Goal: Task Accomplishment & Management: Manage account settings

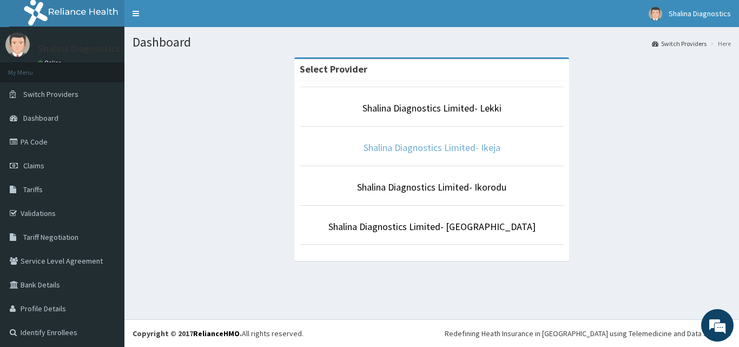
click at [432, 146] on link "Shalina Diagnostics Limited- Ikeja" at bounding box center [432, 147] width 137 height 12
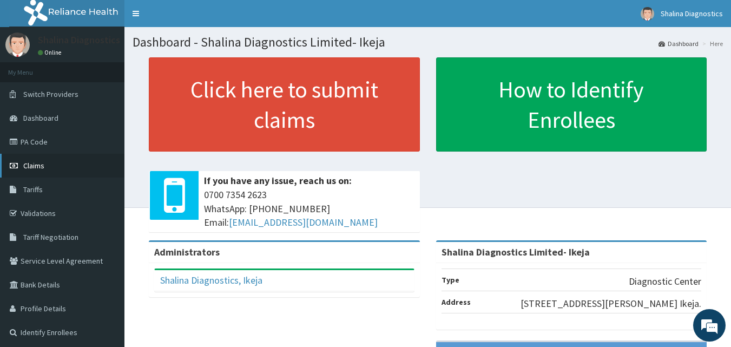
click at [38, 165] on span "Claims" at bounding box center [33, 166] width 21 height 10
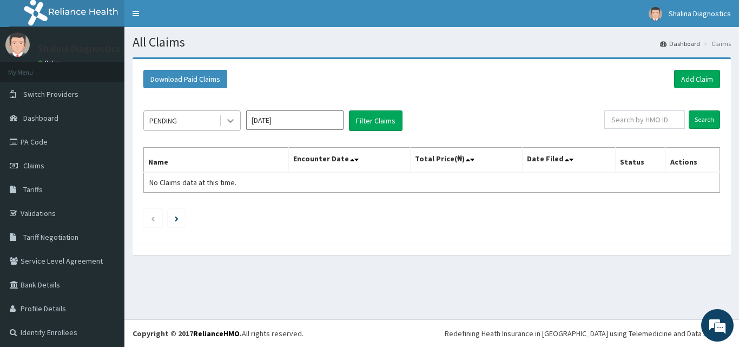
click at [231, 119] on icon at bounding box center [230, 120] width 11 height 11
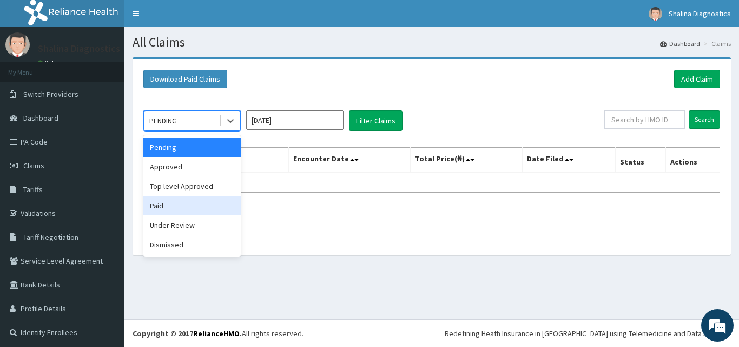
click at [172, 207] on div "Paid" at bounding box center [191, 205] width 97 height 19
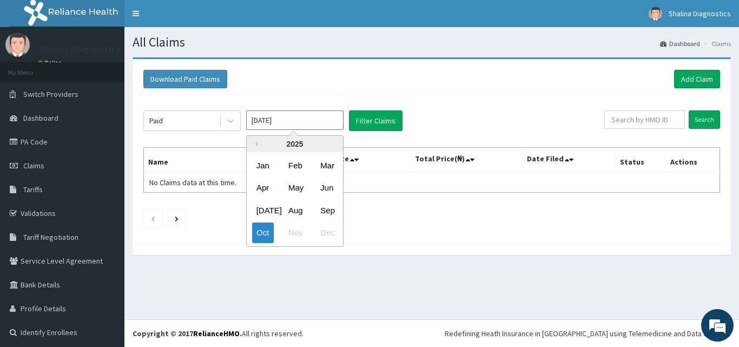
click at [312, 120] on input "[DATE]" at bounding box center [294, 119] width 97 height 19
click at [325, 207] on div "Sep" at bounding box center [327, 210] width 22 height 20
type input "Sep 2025"
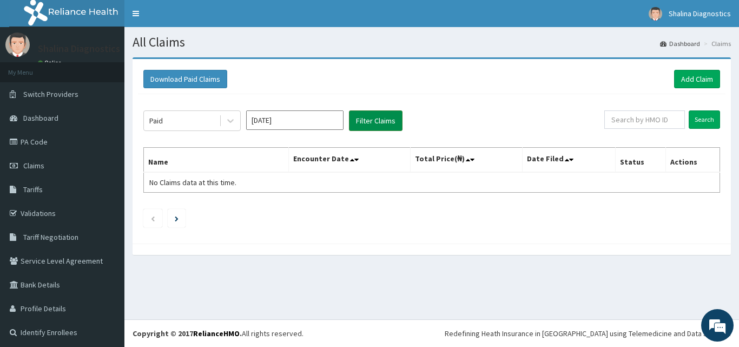
click at [374, 123] on button "Filter Claims" at bounding box center [376, 120] width 54 height 21
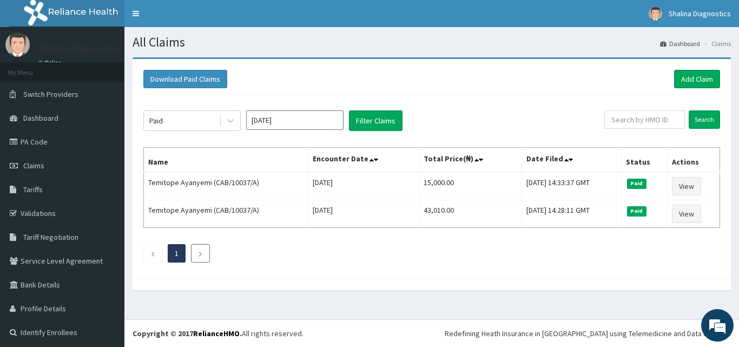
click at [197, 254] on li at bounding box center [200, 253] width 19 height 18
click at [149, 257] on li at bounding box center [152, 253] width 19 height 18
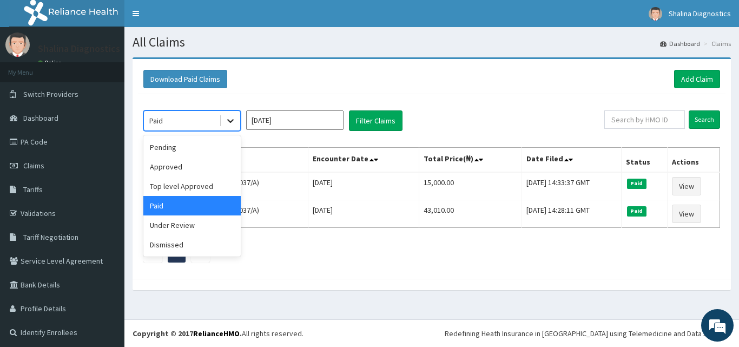
click at [230, 120] on icon at bounding box center [230, 120] width 11 height 11
click at [179, 152] on div "Pending" at bounding box center [191, 146] width 97 height 19
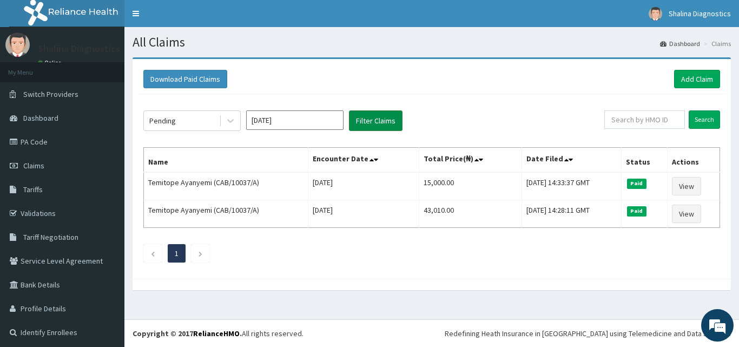
click at [370, 116] on button "Filter Claims" at bounding box center [376, 120] width 54 height 21
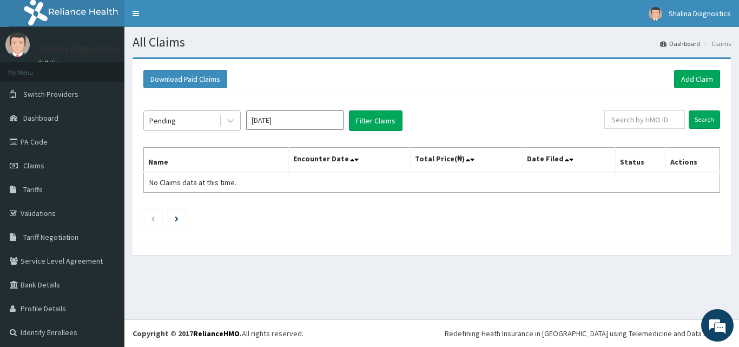
click at [153, 117] on div "Pending" at bounding box center [162, 120] width 27 height 11
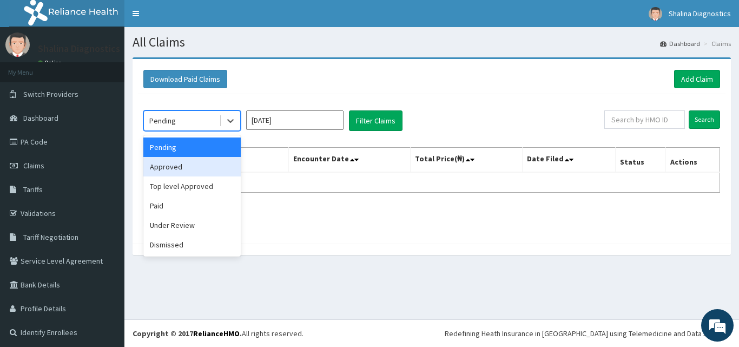
click at [186, 171] on div "Approved" at bounding box center [191, 166] width 97 height 19
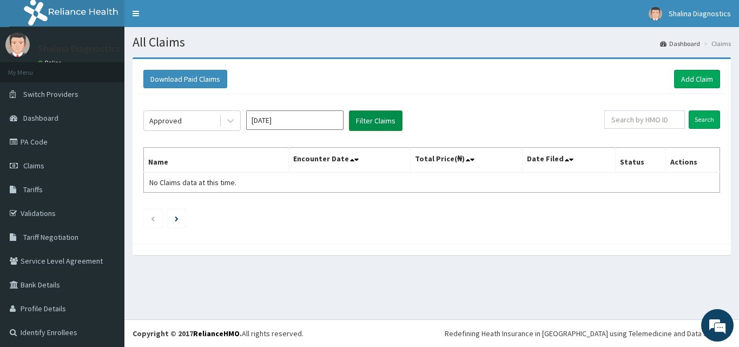
click at [368, 121] on button "Filter Claims" at bounding box center [376, 120] width 54 height 21
click at [383, 115] on button "Filter Claims" at bounding box center [376, 120] width 54 height 21
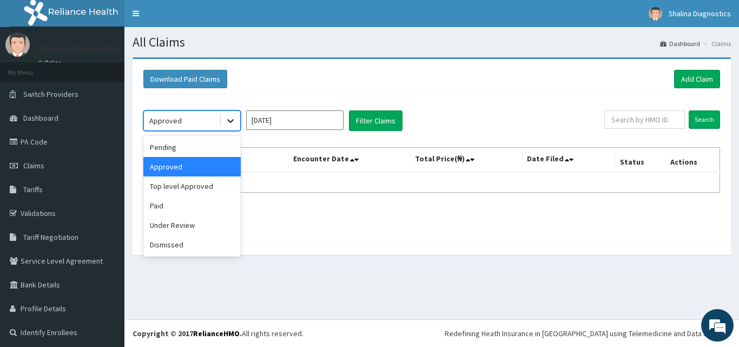
click at [228, 116] on icon at bounding box center [230, 120] width 11 height 11
click at [192, 220] on div "Under Review" at bounding box center [191, 224] width 97 height 19
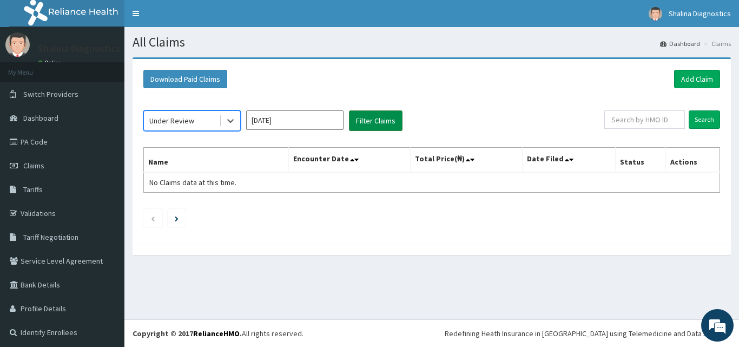
click at [374, 116] on button "Filter Claims" at bounding box center [376, 120] width 54 height 21
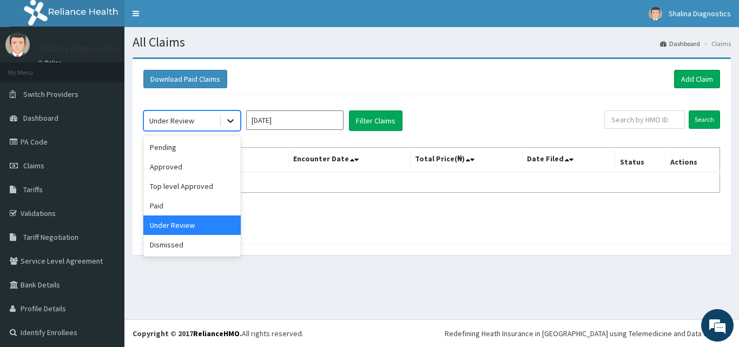
click at [230, 121] on icon at bounding box center [230, 122] width 6 height 4
click at [188, 192] on div "Top level Approved" at bounding box center [191, 185] width 97 height 19
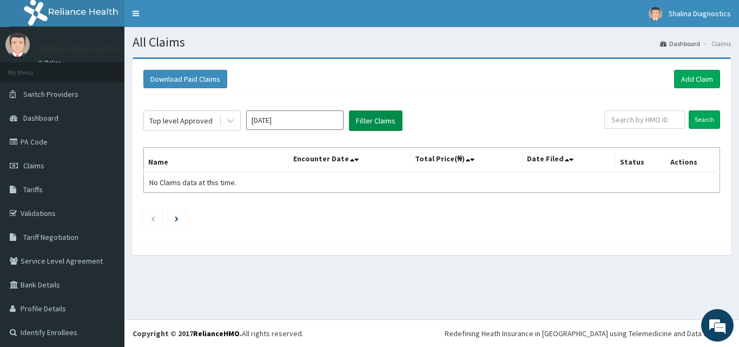
click at [371, 114] on button "Filter Claims" at bounding box center [376, 120] width 54 height 21
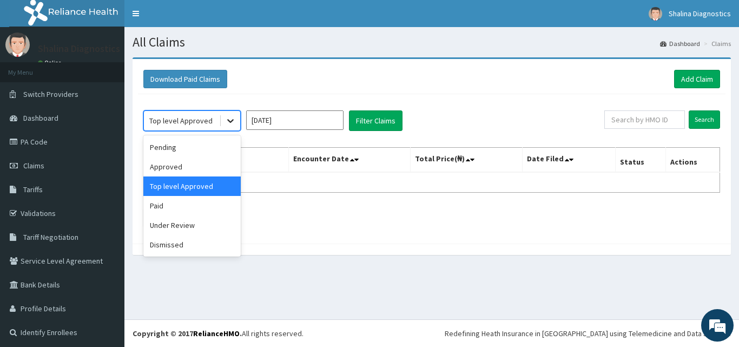
click at [229, 123] on icon at bounding box center [230, 120] width 11 height 11
click at [191, 241] on div "Dismissed" at bounding box center [191, 244] width 97 height 19
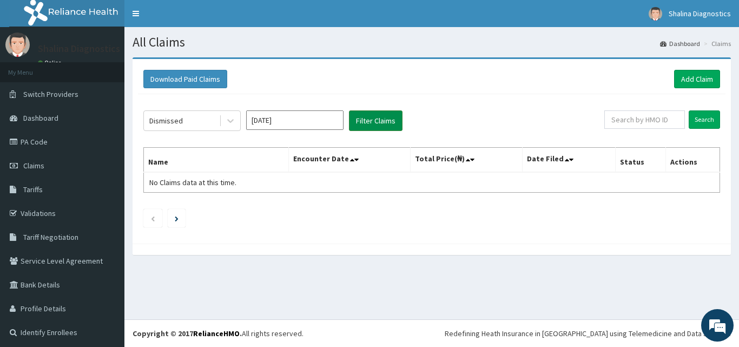
click at [366, 121] on button "Filter Claims" at bounding box center [376, 120] width 54 height 21
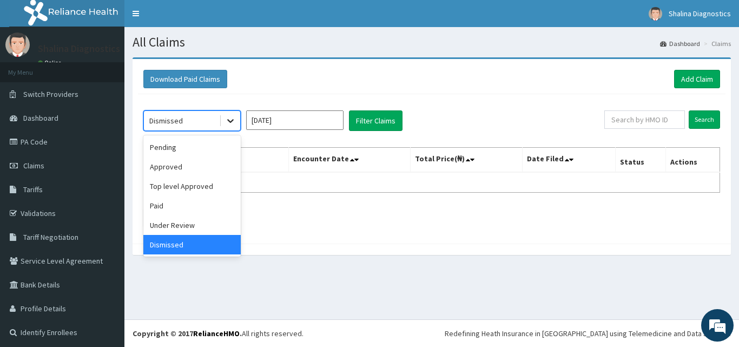
click at [232, 119] on icon at bounding box center [230, 120] width 11 height 11
click at [160, 213] on div "Paid" at bounding box center [191, 205] width 97 height 19
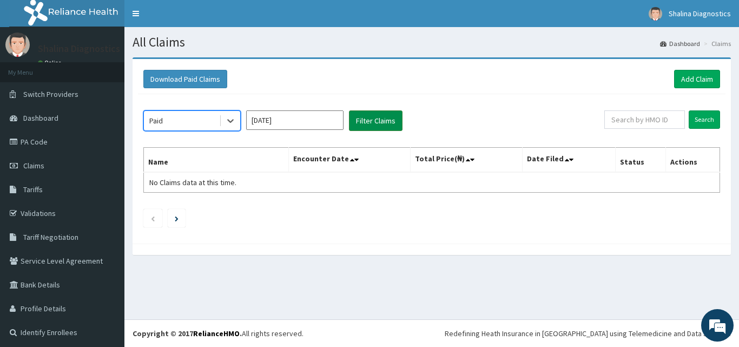
click at [369, 114] on button "Filter Claims" at bounding box center [376, 120] width 54 height 21
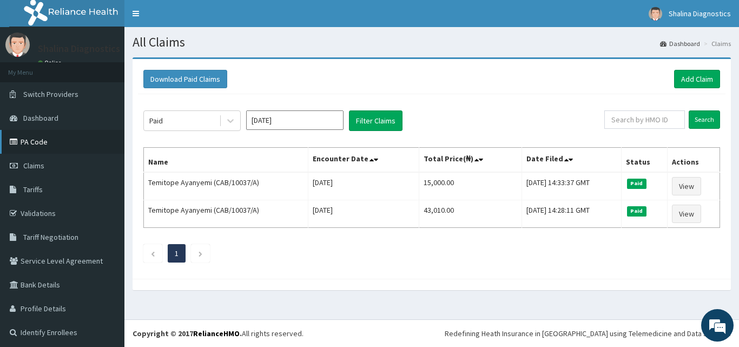
click at [35, 142] on link "PA Code" at bounding box center [62, 142] width 124 height 24
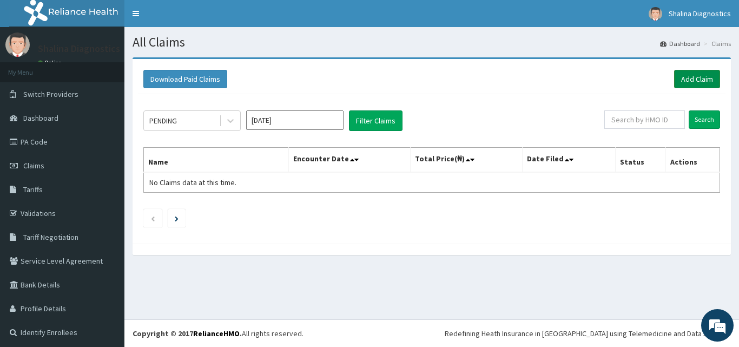
click at [691, 81] on link "Add Claim" at bounding box center [697, 79] width 46 height 18
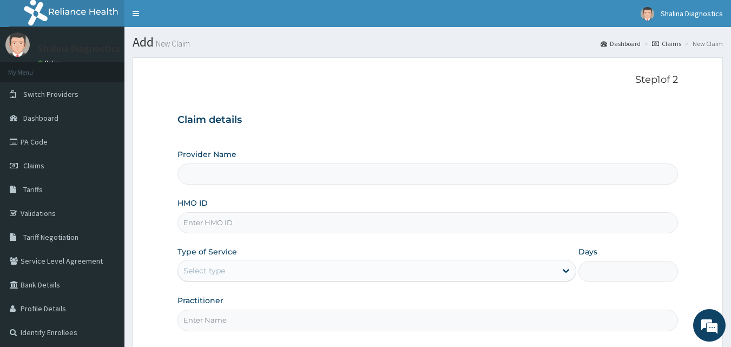
type input "Shalina Diagnostics Limited- Ikeja"
click at [31, 185] on span "Tariffs" at bounding box center [32, 190] width 19 height 10
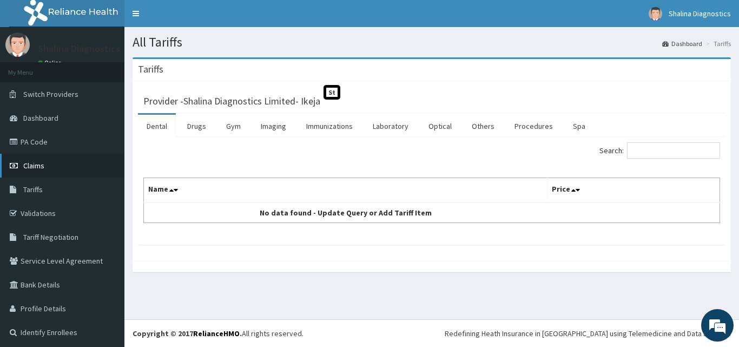
click at [30, 165] on span "Claims" at bounding box center [33, 166] width 21 height 10
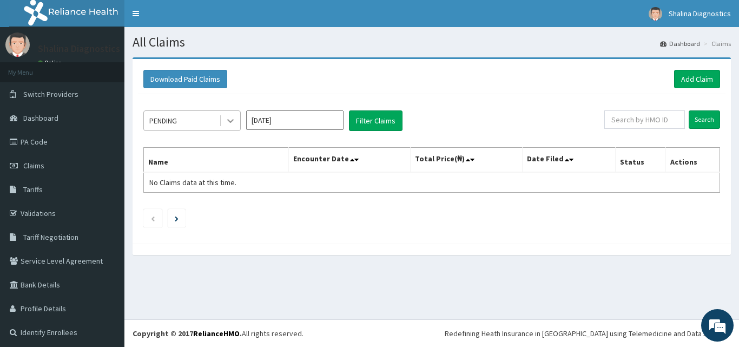
click at [228, 122] on icon at bounding box center [230, 120] width 11 height 11
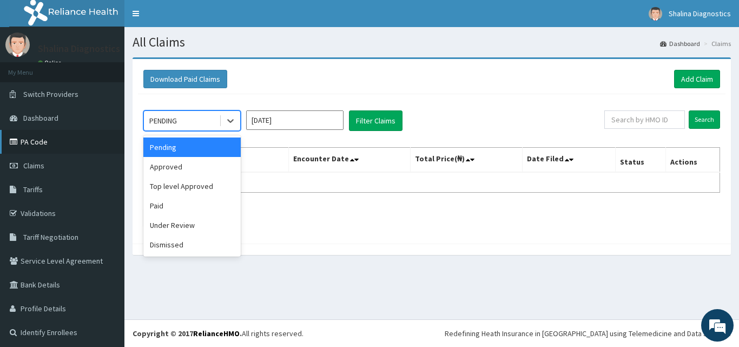
click at [35, 143] on link "PA Code" at bounding box center [62, 142] width 124 height 24
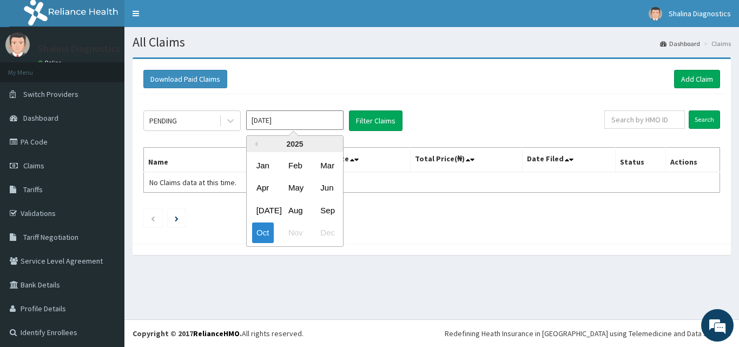
click at [280, 120] on input "[DATE]" at bounding box center [294, 119] width 97 height 19
click at [328, 210] on div "Sep" at bounding box center [327, 210] width 22 height 20
type input "Sep 2025"
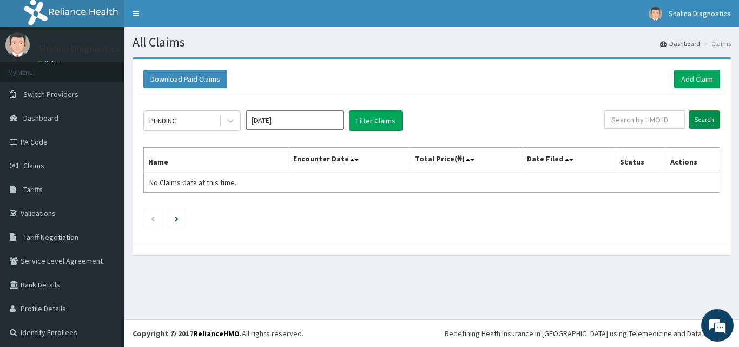
click at [693, 116] on input "Search" at bounding box center [704, 119] width 31 height 18
click at [457, 181] on table "Name Encounter Date Total Price(₦) Date Filed Status Actions No Claims data at …" at bounding box center [431, 169] width 577 height 45
click at [378, 126] on button "Filter Claims" at bounding box center [376, 120] width 54 height 21
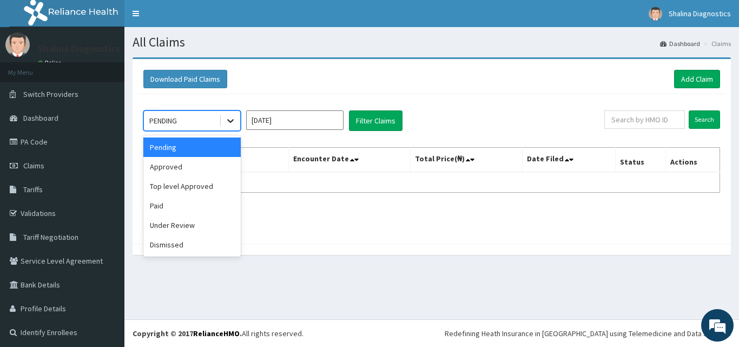
click at [233, 126] on icon at bounding box center [230, 120] width 11 height 11
click at [200, 165] on div "Approved" at bounding box center [191, 166] width 97 height 19
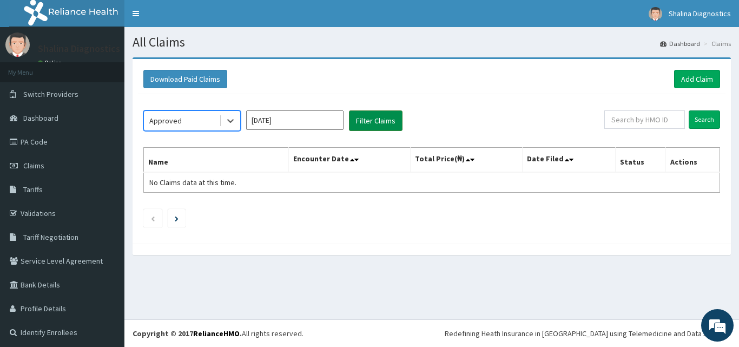
click at [360, 119] on button "Filter Claims" at bounding box center [376, 120] width 54 height 21
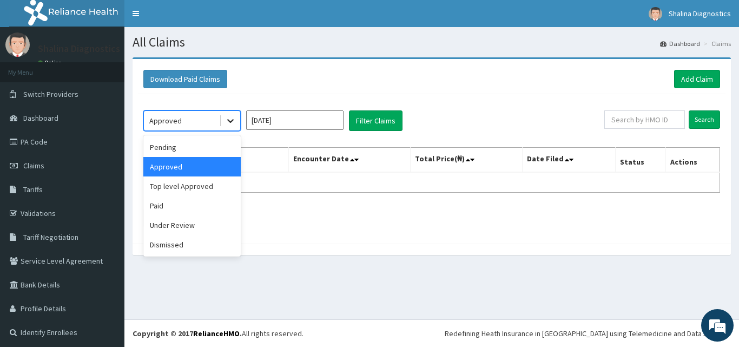
click at [230, 119] on icon at bounding box center [230, 120] width 11 height 11
click at [188, 181] on div "Top level Approved" at bounding box center [191, 185] width 97 height 19
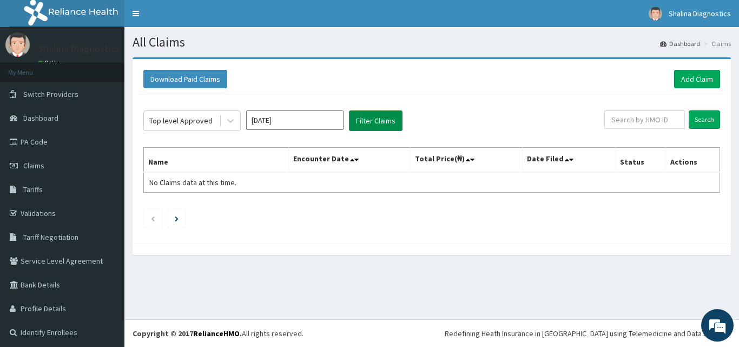
click at [362, 120] on button "Filter Claims" at bounding box center [376, 120] width 54 height 21
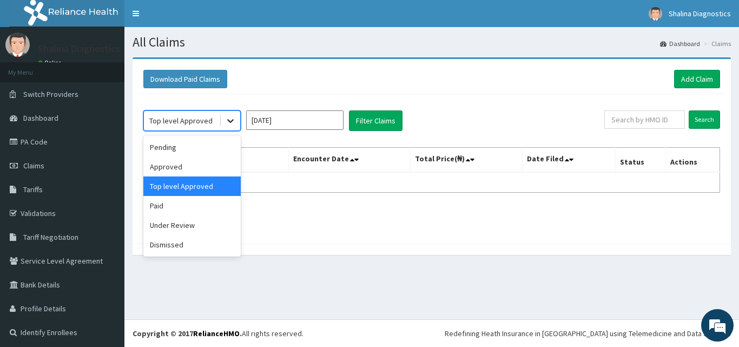
click at [225, 117] on div at bounding box center [230, 120] width 19 height 19
click at [181, 208] on div "Paid" at bounding box center [191, 205] width 97 height 19
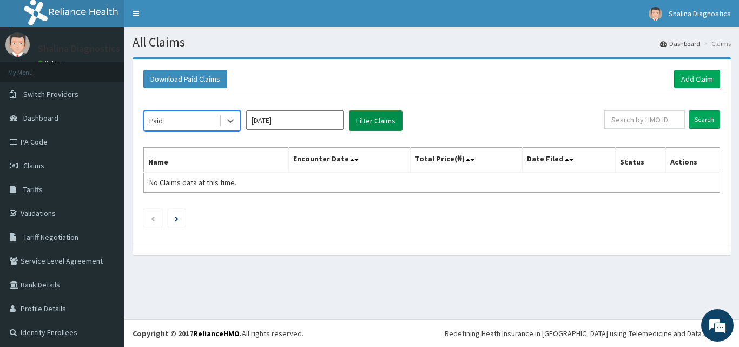
click at [373, 120] on button "Filter Claims" at bounding box center [376, 120] width 54 height 21
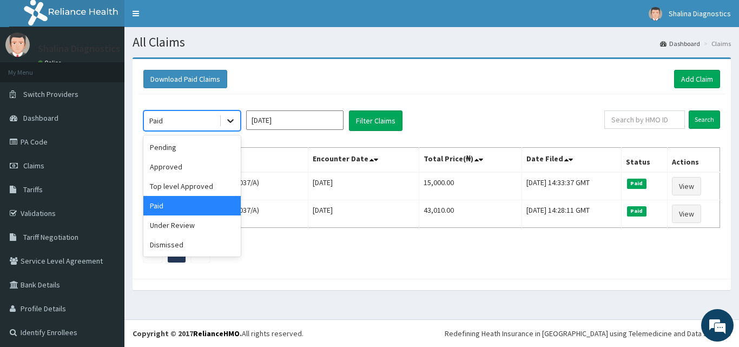
click at [231, 122] on icon at bounding box center [230, 122] width 6 height 4
click at [196, 227] on div "Under Review" at bounding box center [191, 224] width 97 height 19
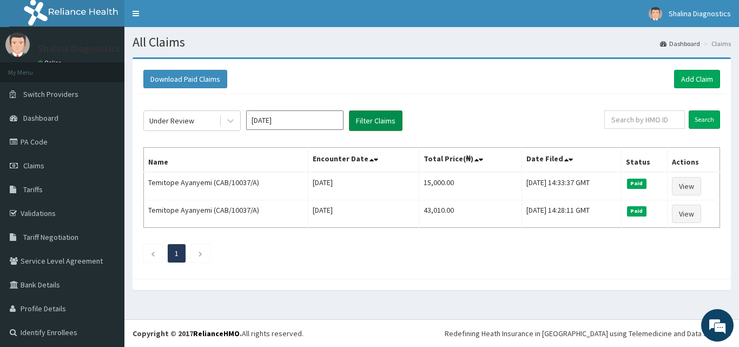
click at [375, 116] on button "Filter Claims" at bounding box center [376, 120] width 54 height 21
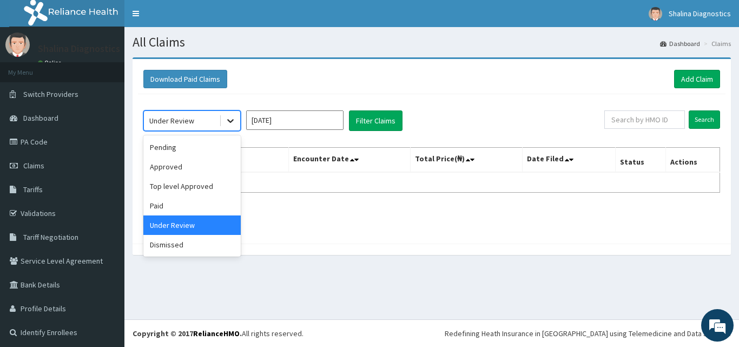
click at [227, 121] on icon at bounding box center [230, 120] width 11 height 11
click at [174, 239] on div "Dismissed" at bounding box center [191, 244] width 97 height 19
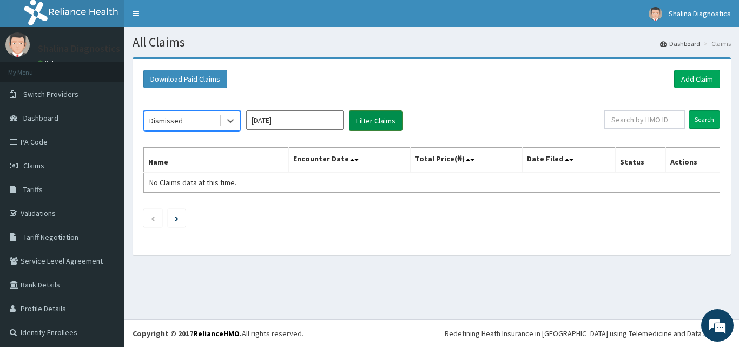
click at [376, 124] on button "Filter Claims" at bounding box center [376, 120] width 54 height 21
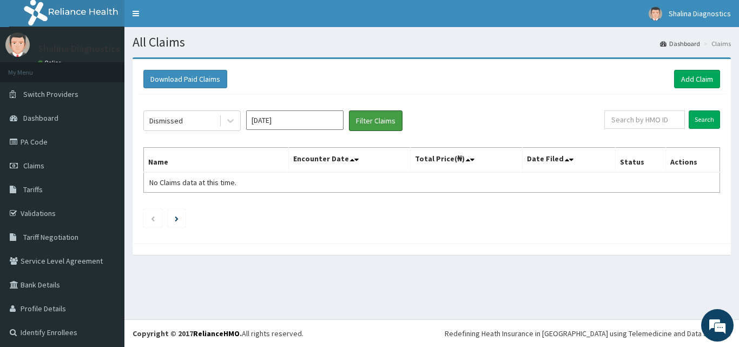
scroll to position [3, 0]
